Goal: Find contact information: Find contact information

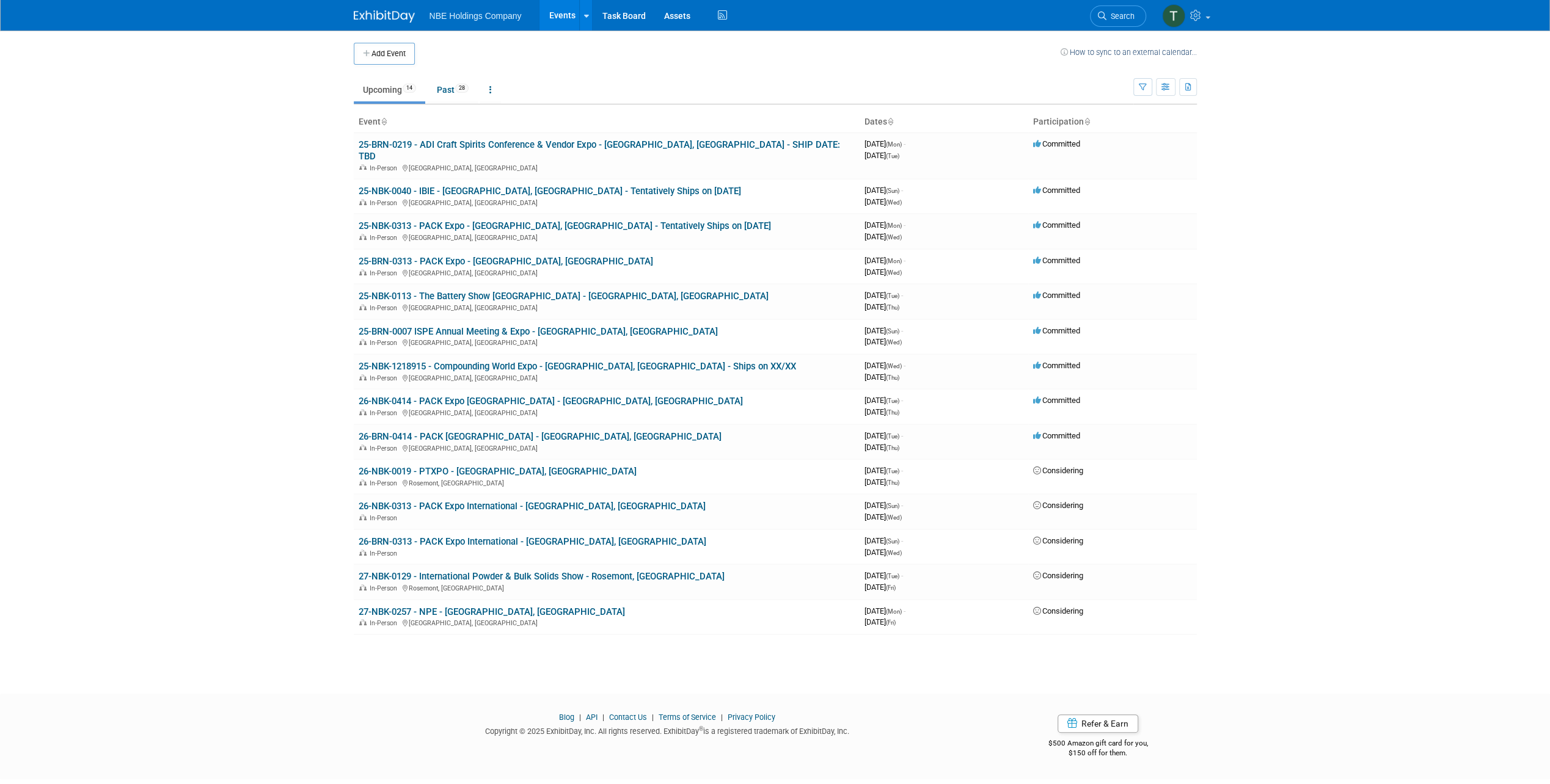
click at [621, 712] on div "Blog | API | Contact Us | Terms of Service | Privacy Policy Copyright © 2025 Ex…" at bounding box center [667, 728] width 646 height 32
click at [622, 713] on link "Contact Us" at bounding box center [628, 717] width 38 height 9
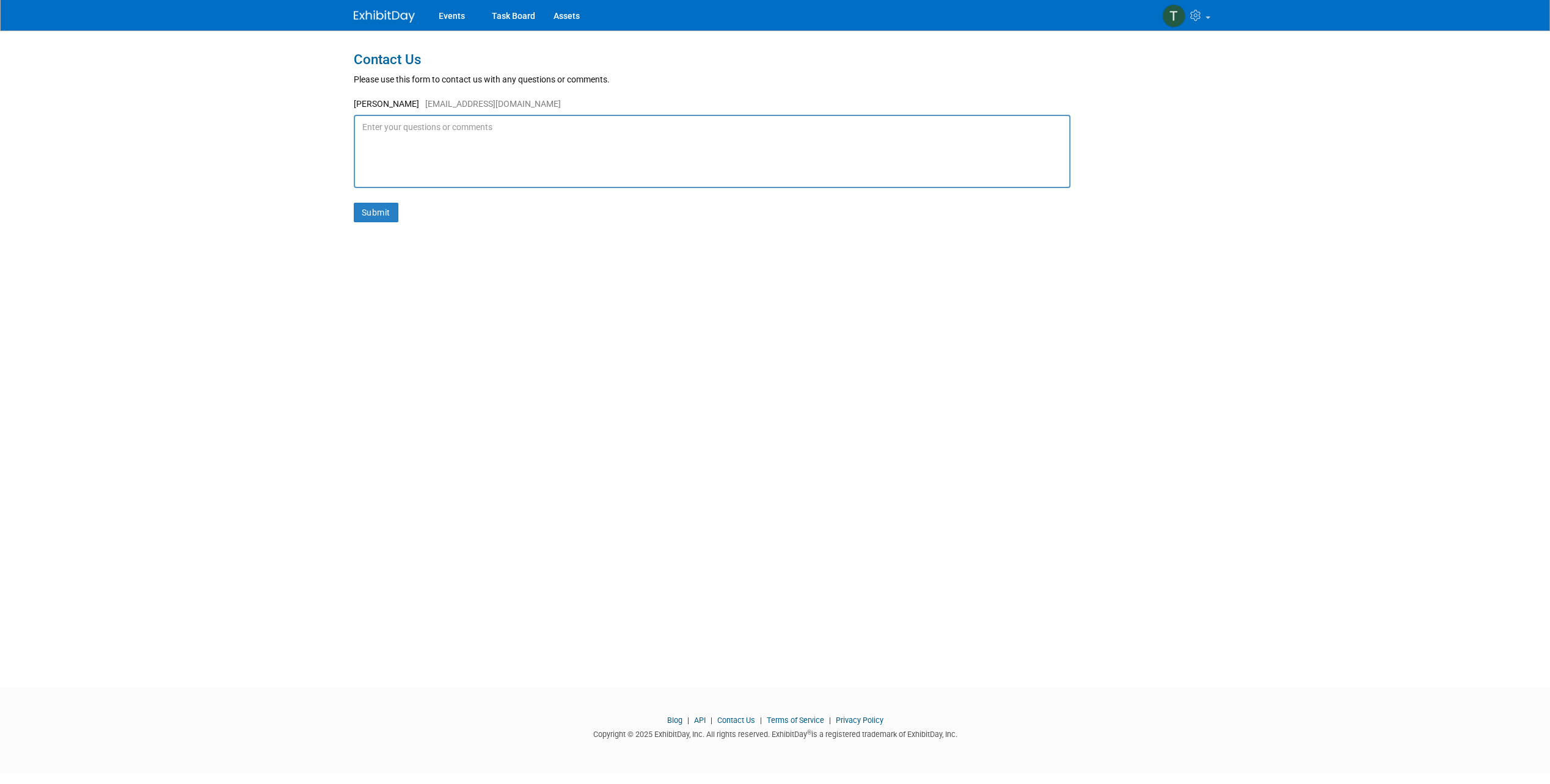
click at [393, 20] on img at bounding box center [384, 16] width 61 height 12
